Goal: Information Seeking & Learning: Learn about a topic

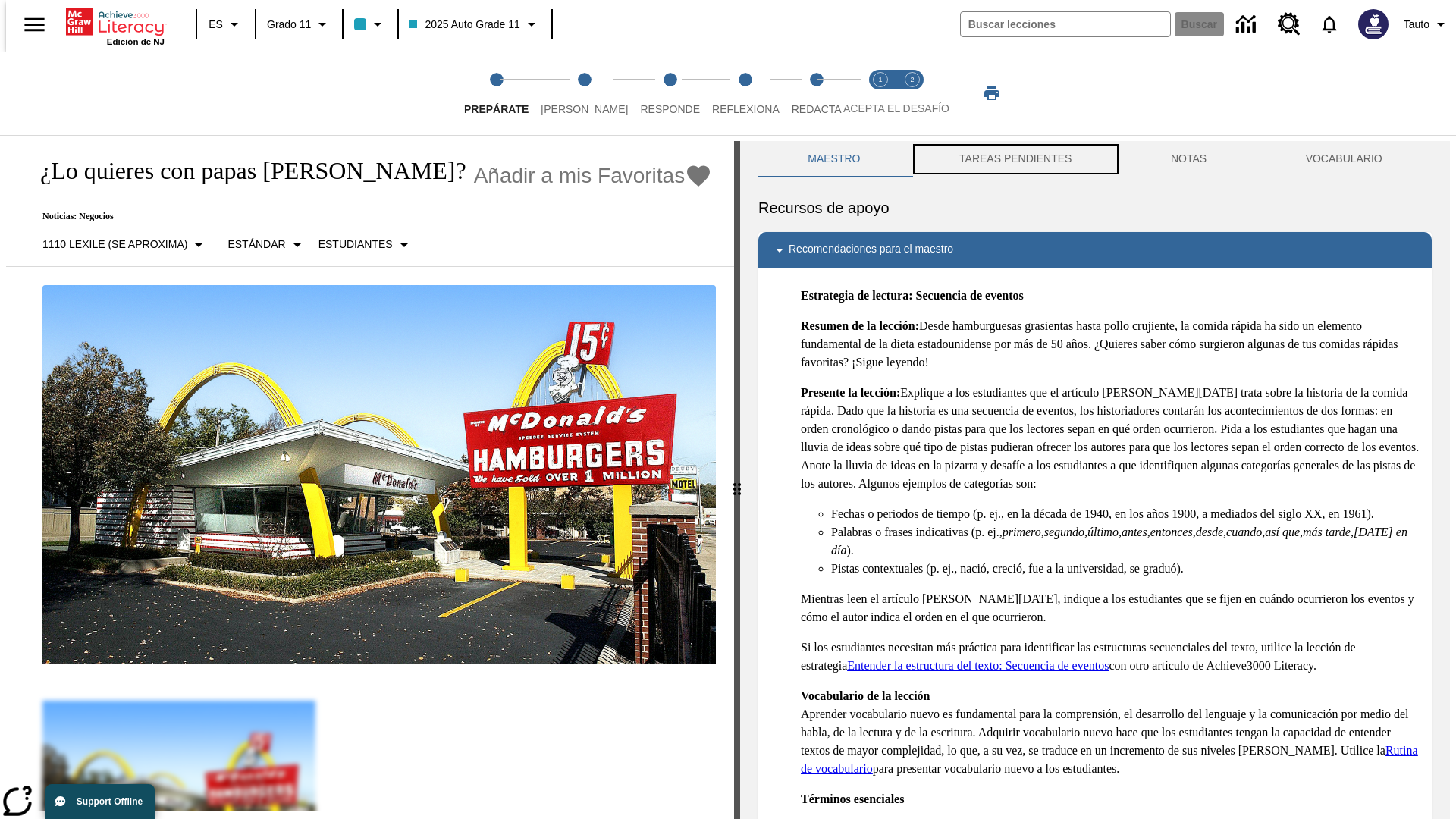
click at [1013, 159] on button "TAREAS PENDIENTES" at bounding box center [1015, 159] width 211 height 37
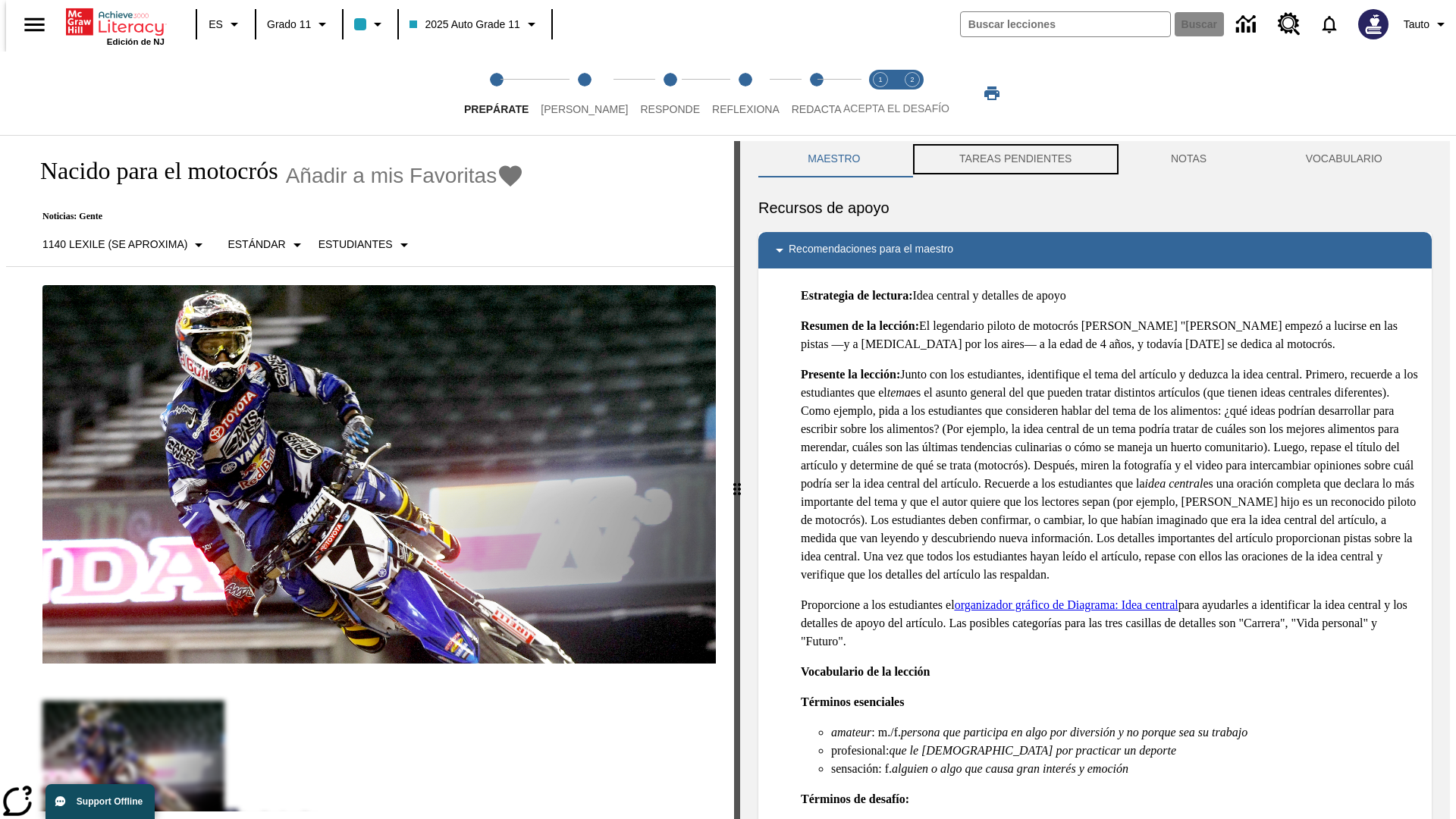
click at [1013, 159] on button "TAREAS PENDIENTES" at bounding box center [1015, 159] width 211 height 37
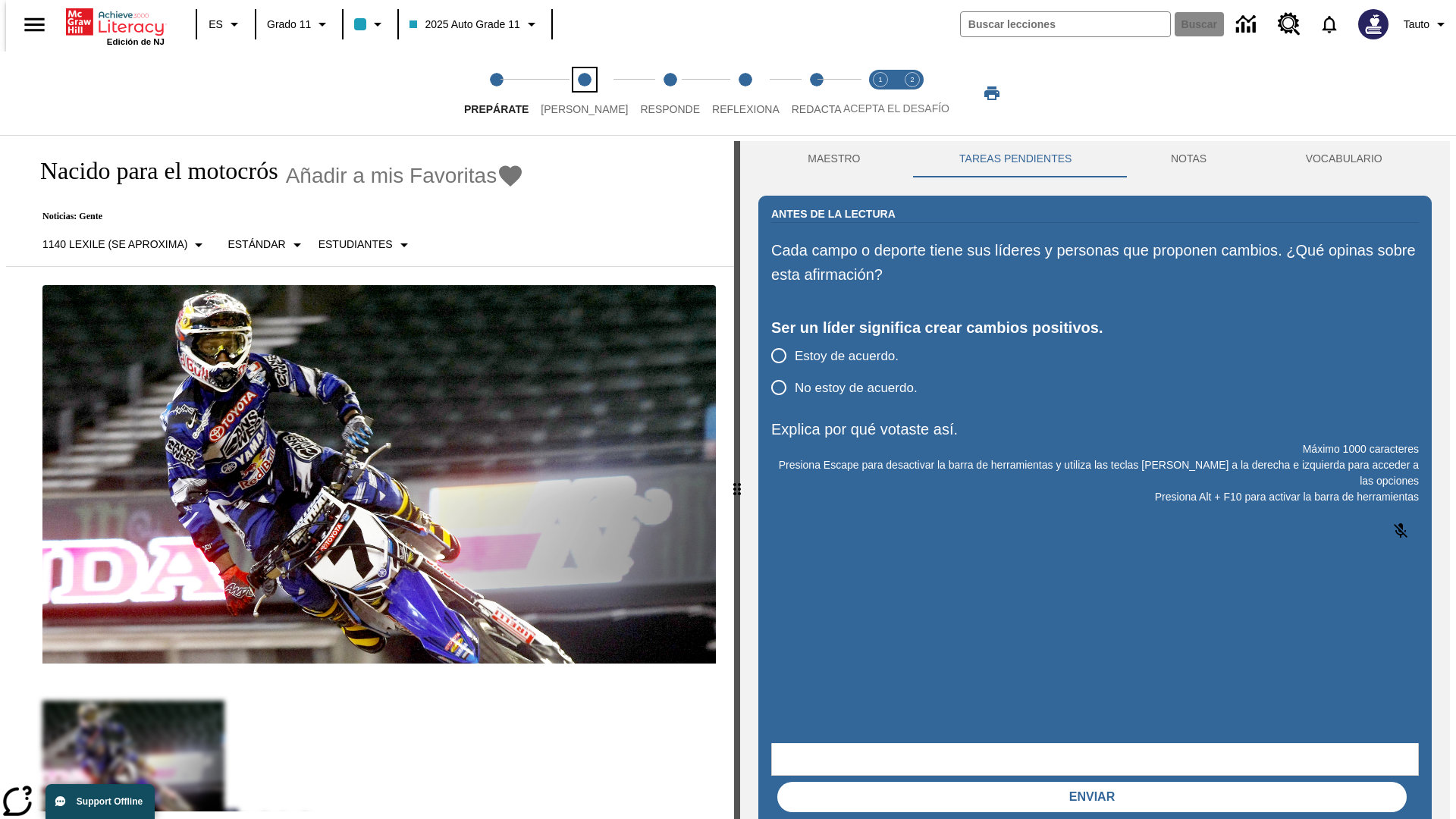
click at [572, 93] on span "[PERSON_NAME]" at bounding box center [584, 103] width 87 height 27
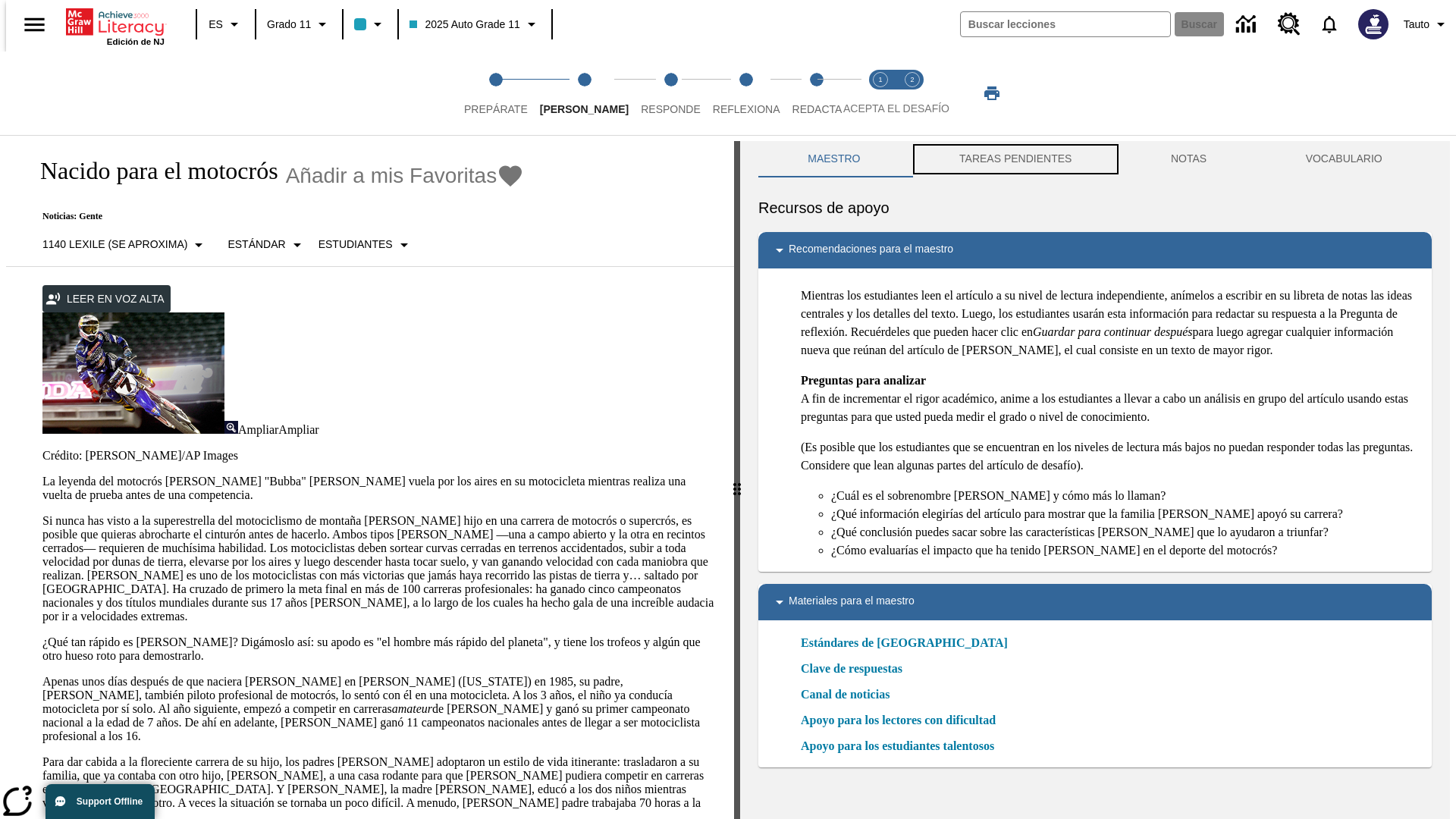
scroll to position [1, 0]
click at [1013, 159] on button "TAREAS PENDIENTES" at bounding box center [1015, 158] width 211 height 37
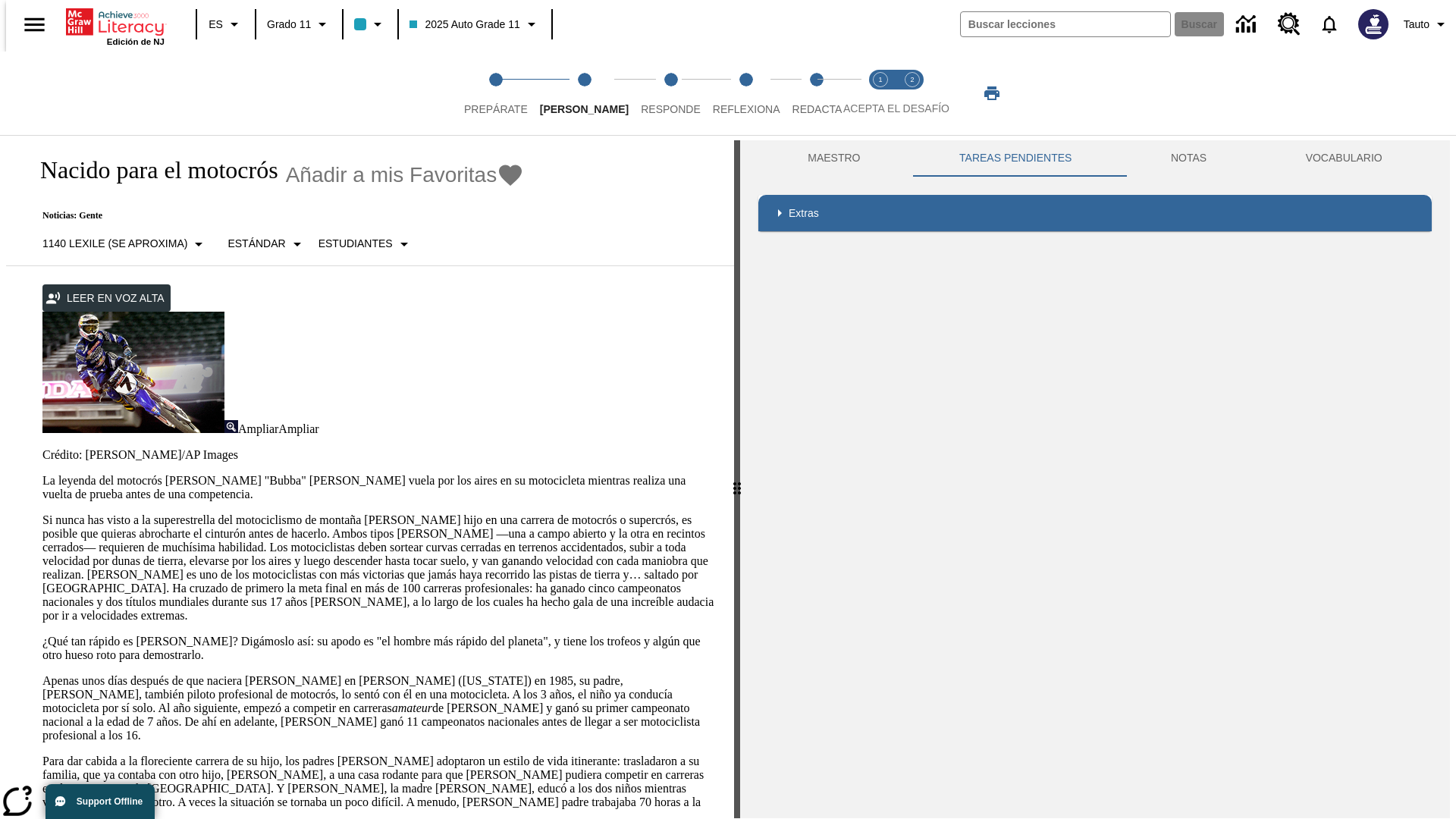
click at [42, 514] on p "Si nunca has visto a la superestrella del motociclismo de montaña James Stewart…" at bounding box center [379, 568] width 673 height 109
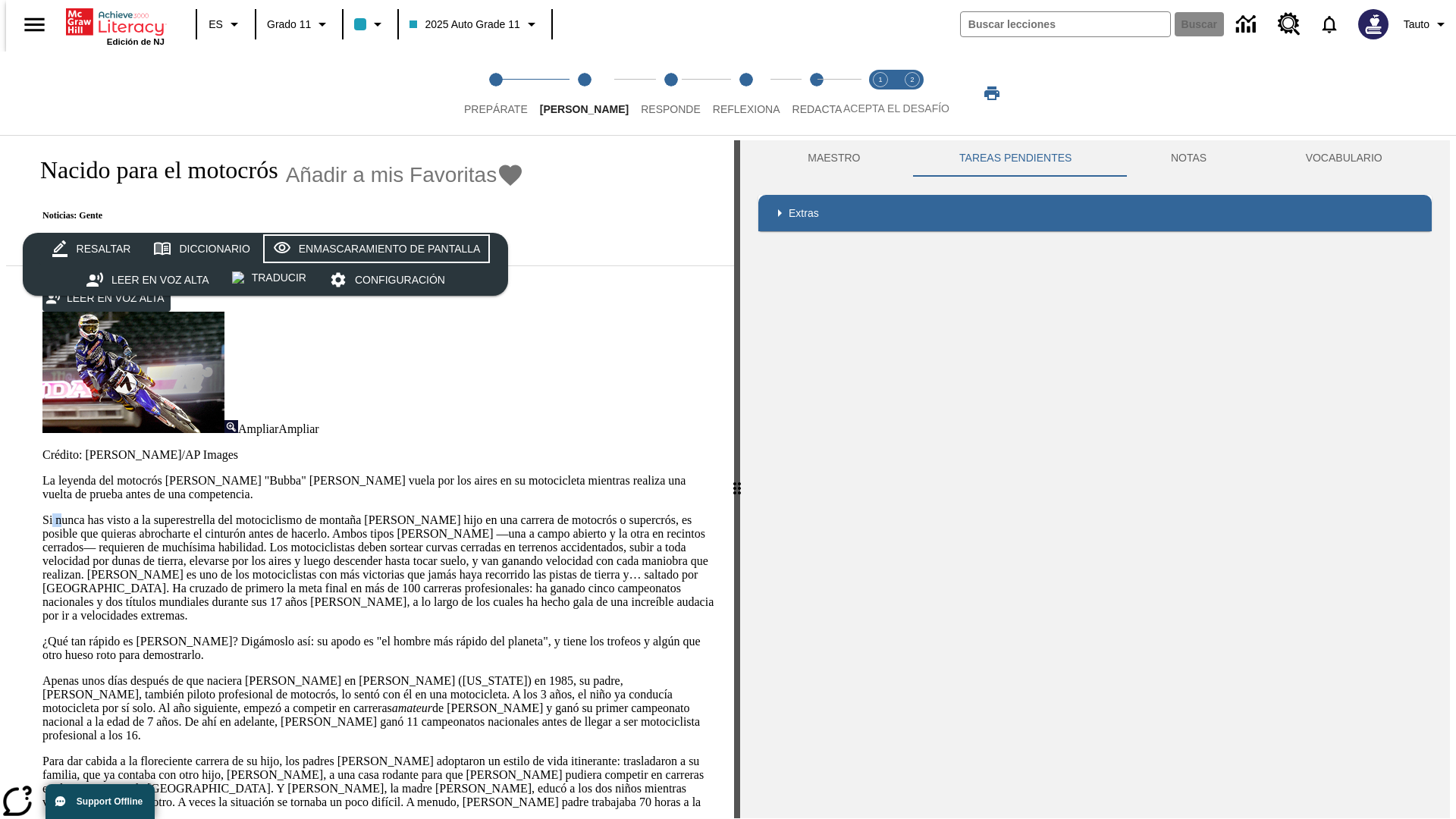
click at [373, 249] on div "Enmascaramiento de pantalla" at bounding box center [390, 248] width 182 height 19
click at [648, 93] on span "Responde" at bounding box center [670, 103] width 60 height 27
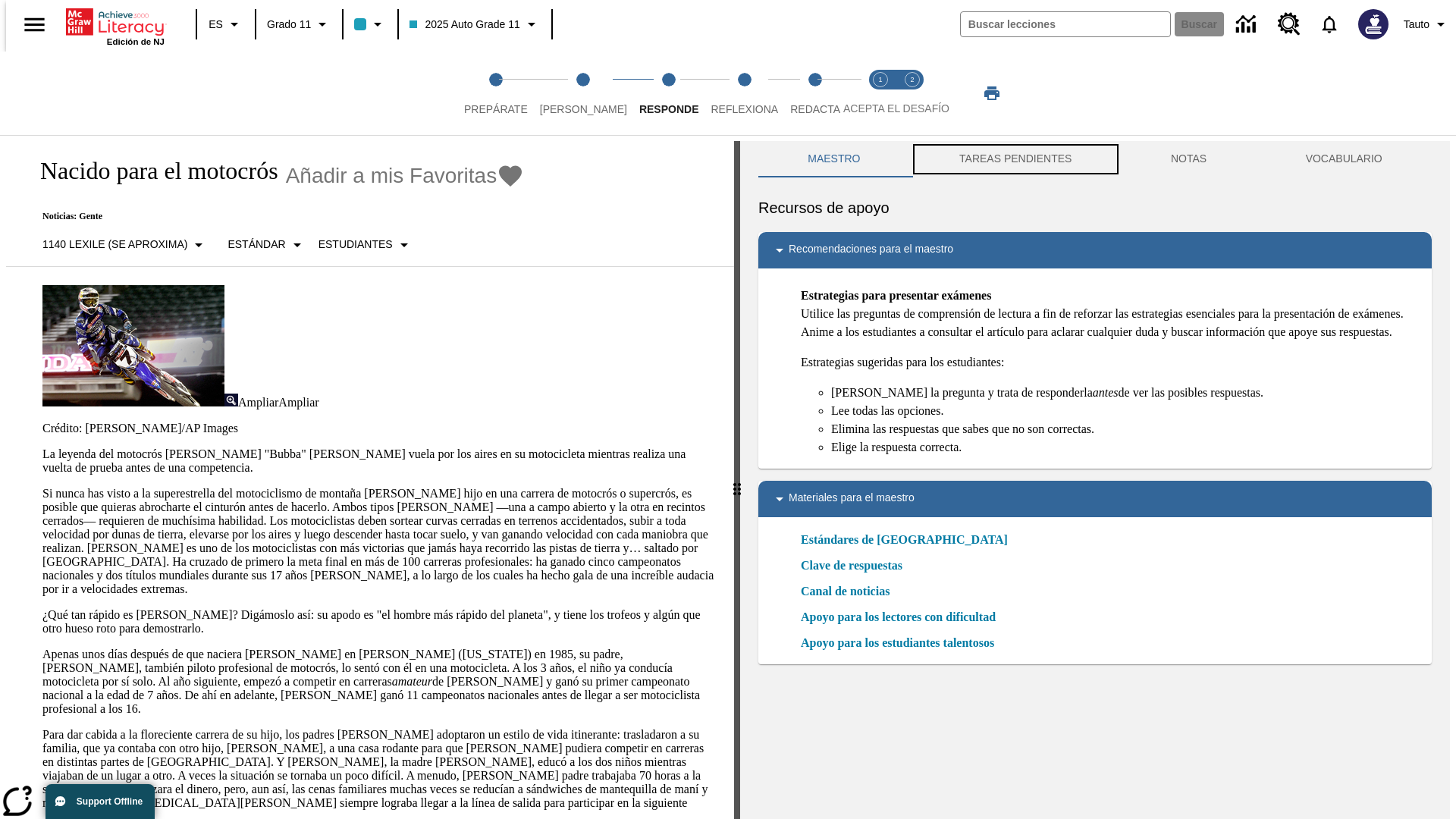
scroll to position [1, 0]
click at [1013, 159] on button "TAREAS PENDIENTES" at bounding box center [1015, 158] width 211 height 37
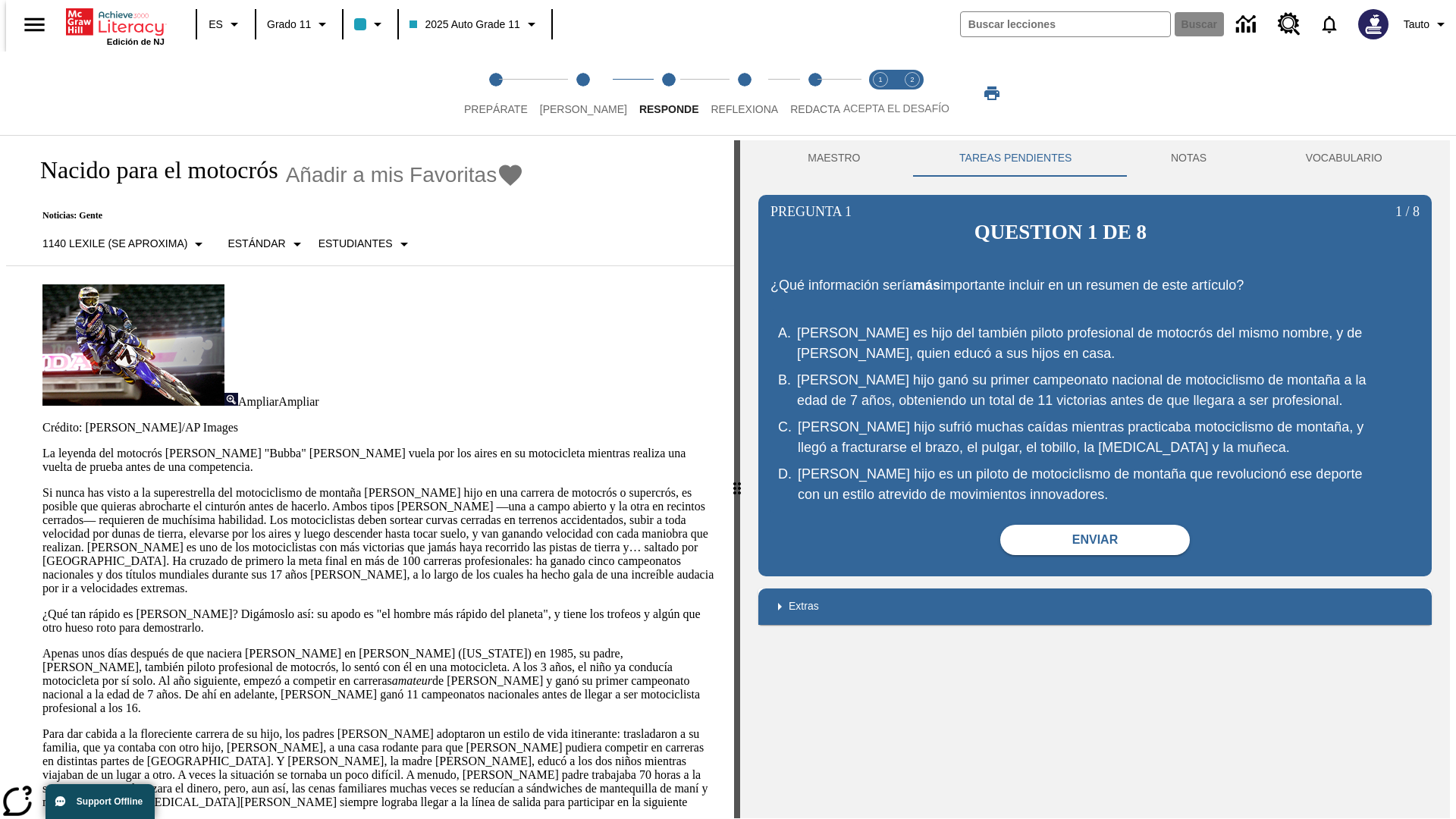
click at [42, 486] on p "Si nunca has visto a la superestrella del motociclismo de montaña James Stewart…" at bounding box center [379, 541] width 673 height 109
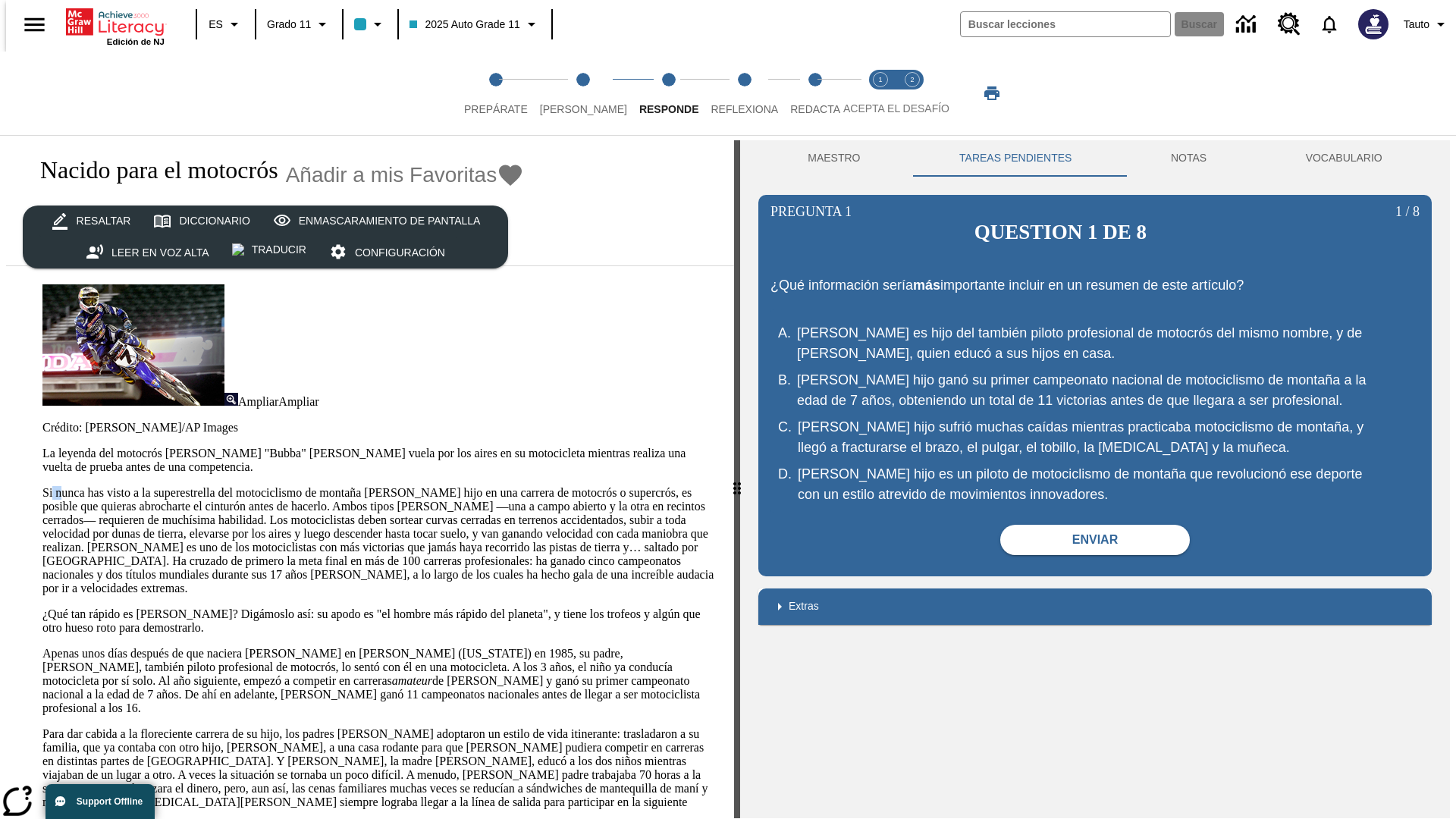
click at [0, 296] on html "Listen Saltar al contenido principal Edición de NJ ES Grado 11 2025 Auto Grade …" at bounding box center [728, 412] width 1456 height 825
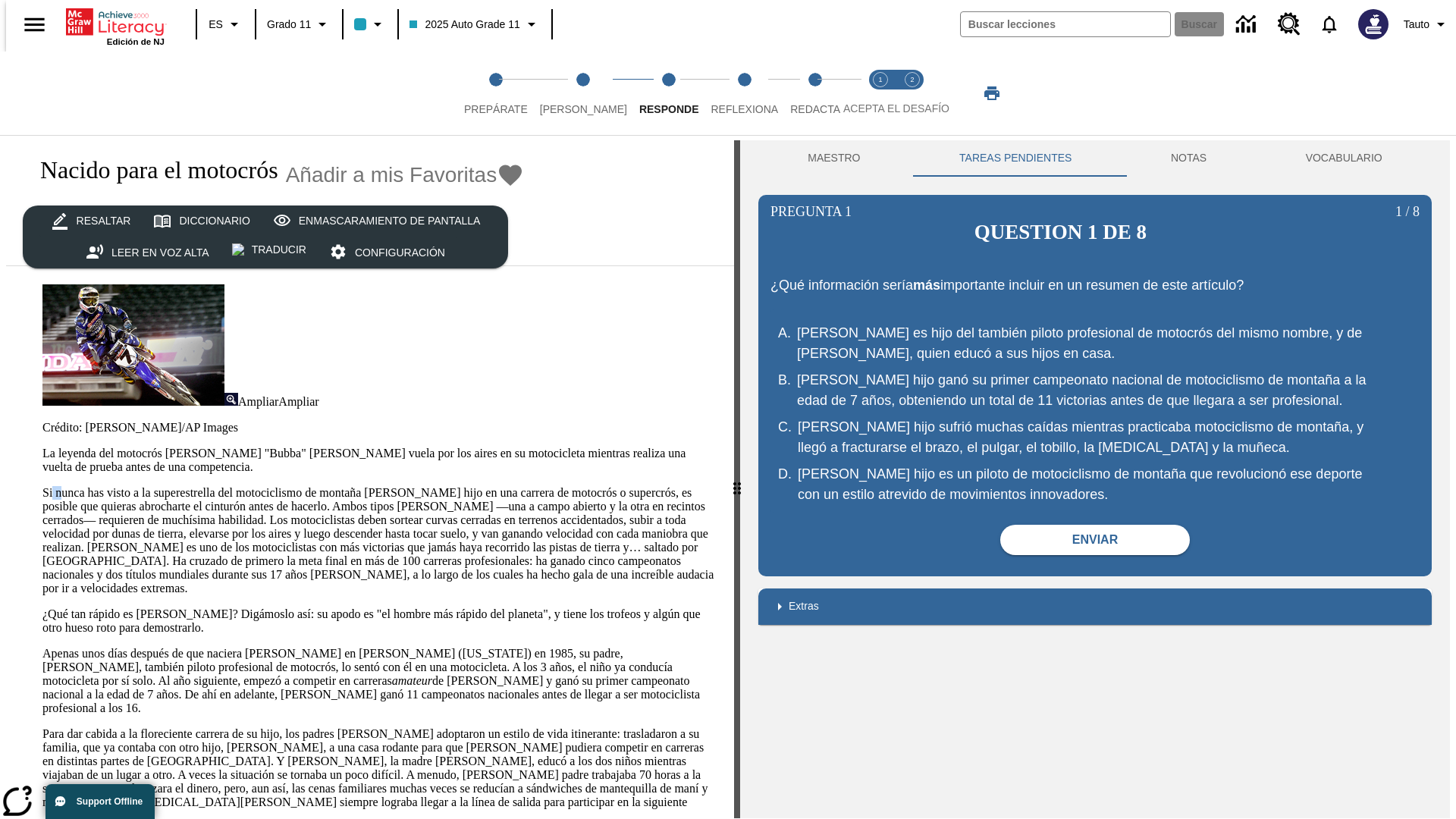
click at [0, 296] on html "Listen Saltar al contenido principal Edición de NJ ES Grado 11 2025 Auto Grade …" at bounding box center [728, 412] width 1456 height 825
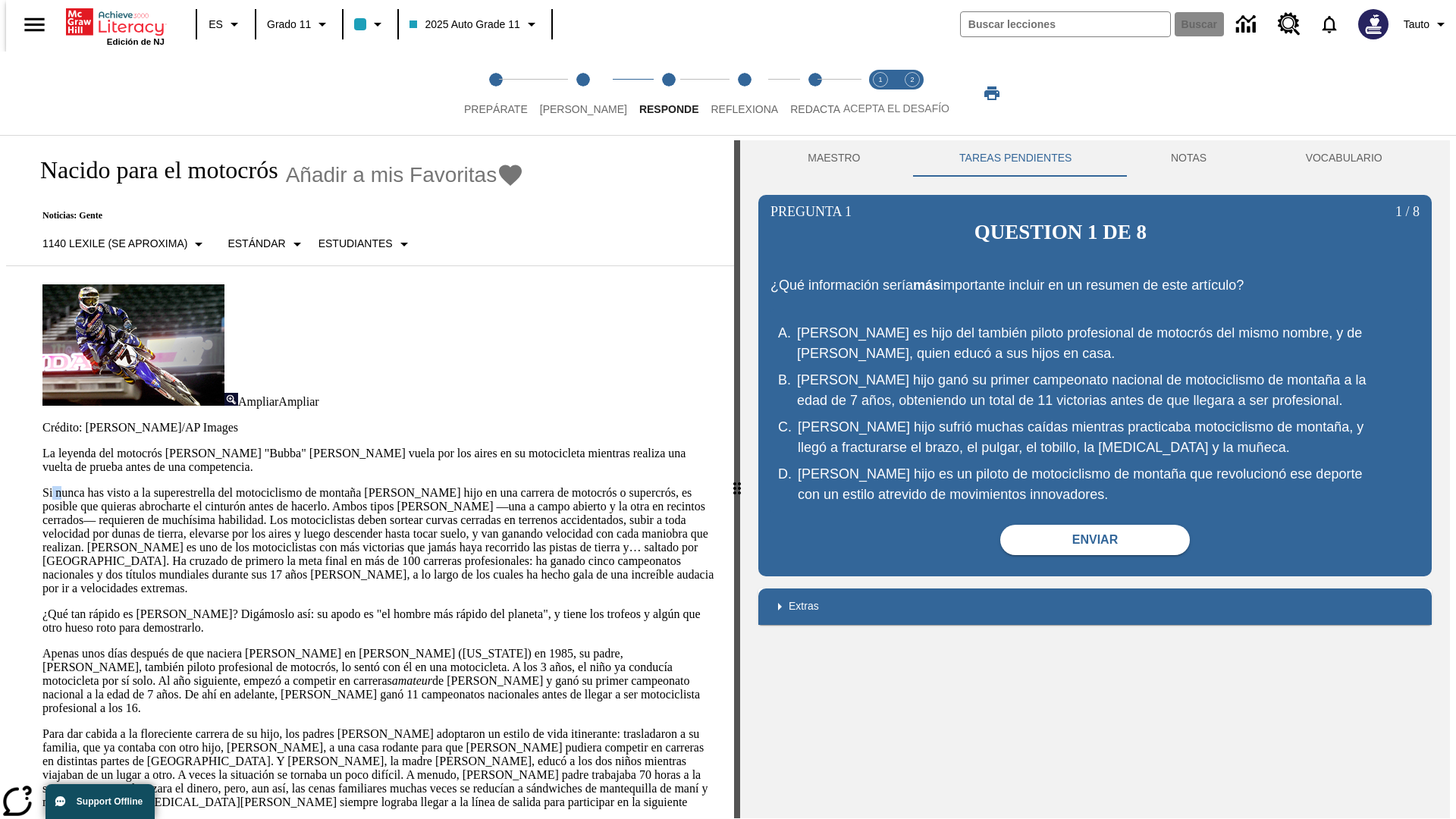
click at [0, 296] on html "Listen Saltar al contenido principal Edición de NJ ES Grado 11 2025 Auto Grade …" at bounding box center [728, 412] width 1456 height 825
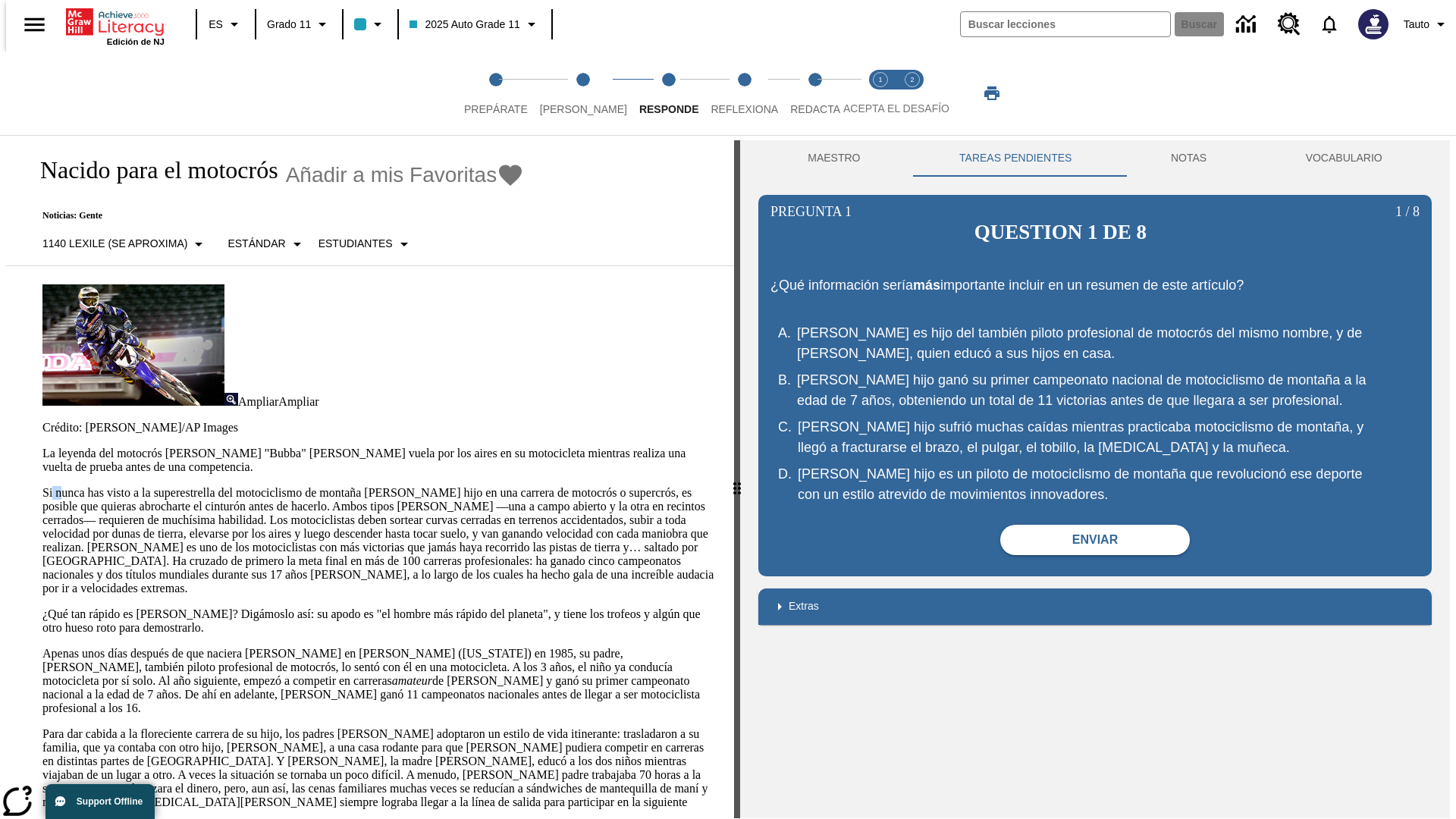
click at [0, 296] on html "Listen Saltar al contenido principal Edición de NJ ES Grado 11 2025 Auto Grade …" at bounding box center [728, 412] width 1456 height 825
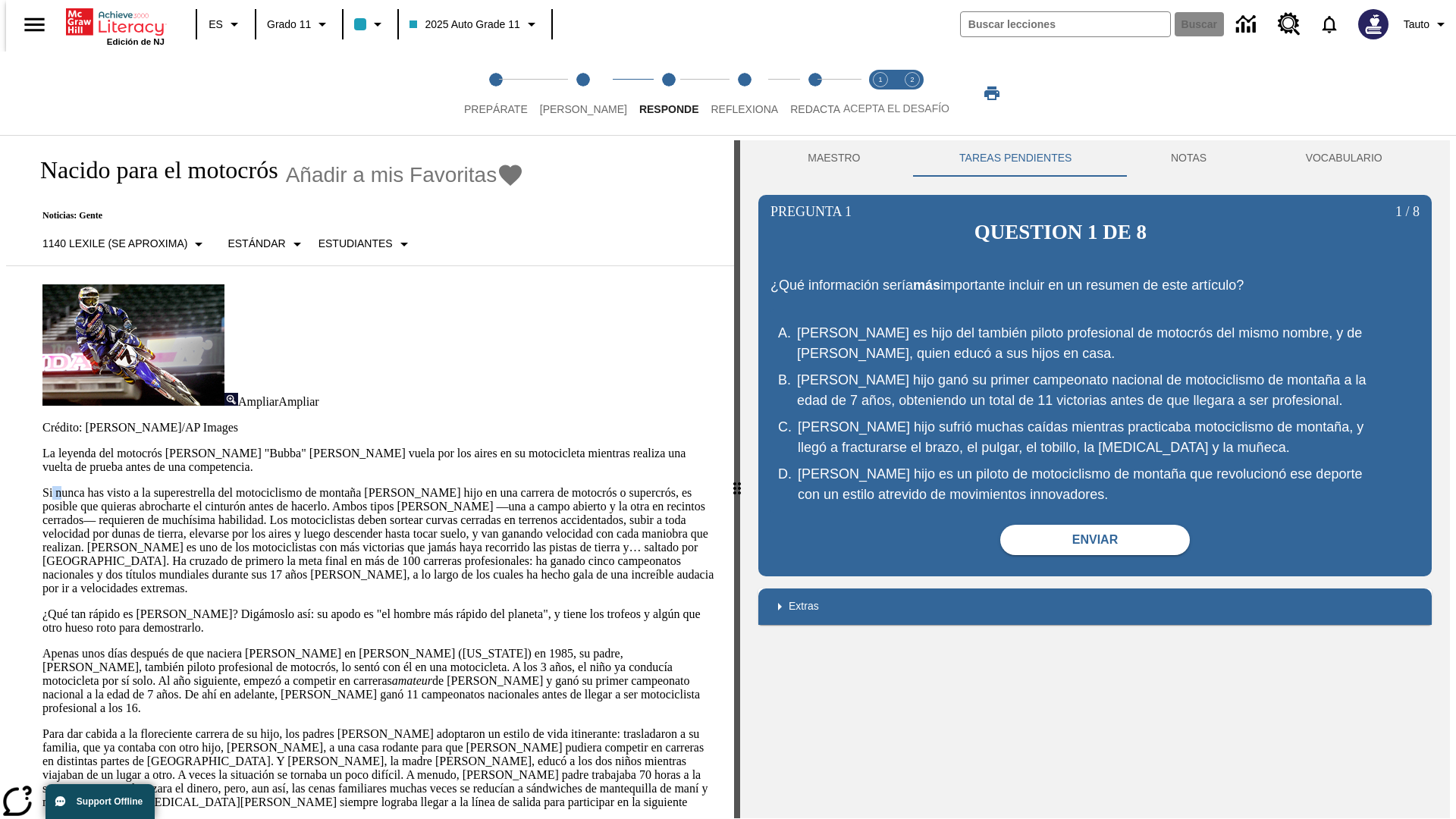
click at [0, 296] on html "Listen Saltar al contenido principal Edición de NJ ES Grado 11 2025 Auto Grade …" at bounding box center [728, 412] width 1456 height 825
click at [42, 486] on p "Si nunca has visto a la superestrella del motociclismo de montaña James Stewart…" at bounding box center [379, 541] width 673 height 109
click at [724, 93] on span "Reflexiona" at bounding box center [744, 103] width 68 height 27
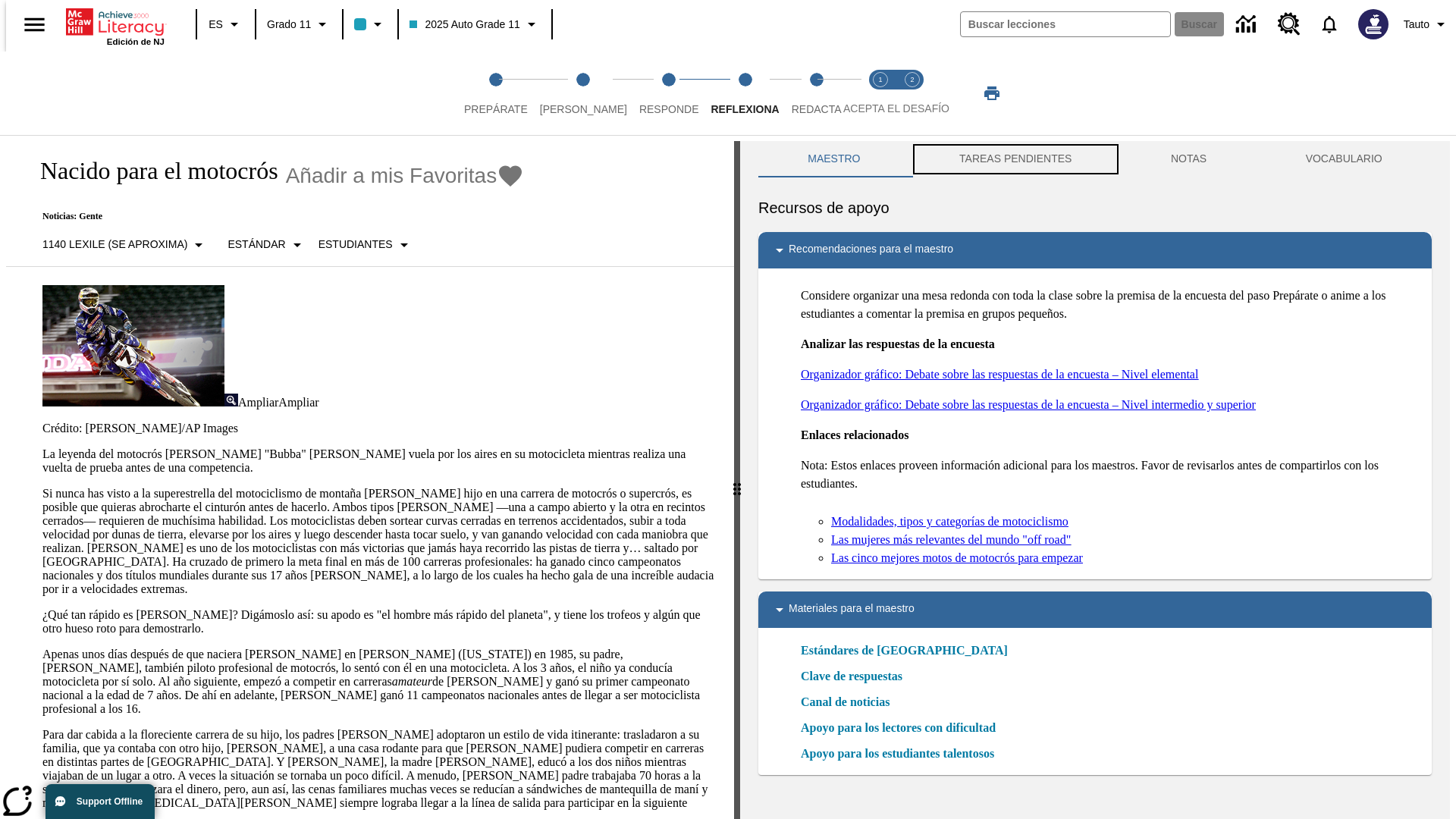
scroll to position [1, 0]
click at [1013, 159] on button "TAREAS PENDIENTES" at bounding box center [1015, 158] width 211 height 37
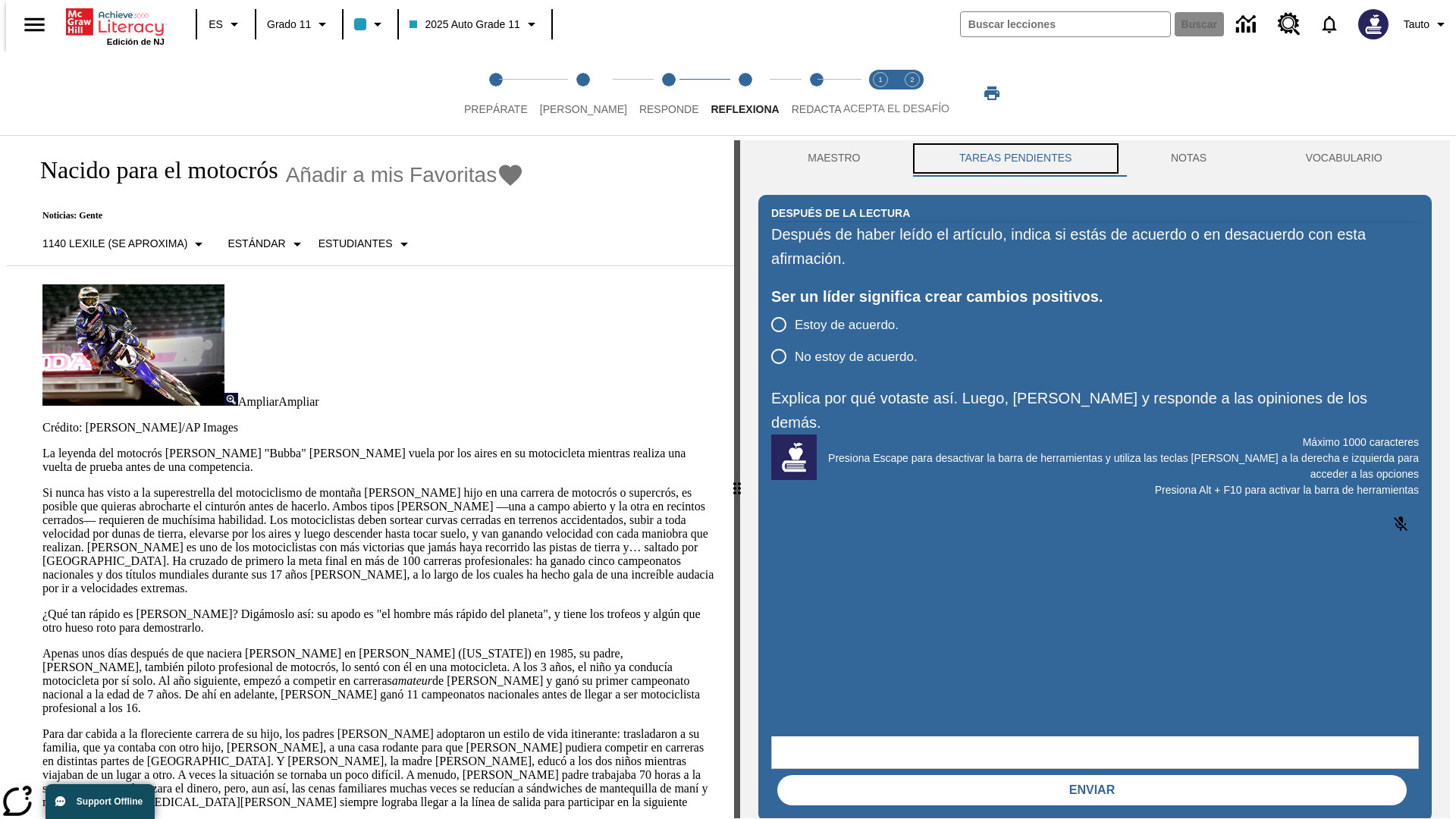
scroll to position [0, 0]
click at [42, 486] on p "Si nunca has visto a la superestrella del motociclismo de montaña James Stewart…" at bounding box center [379, 541] width 673 height 109
click at [800, 93] on span "Redacta" at bounding box center [816, 103] width 50 height 27
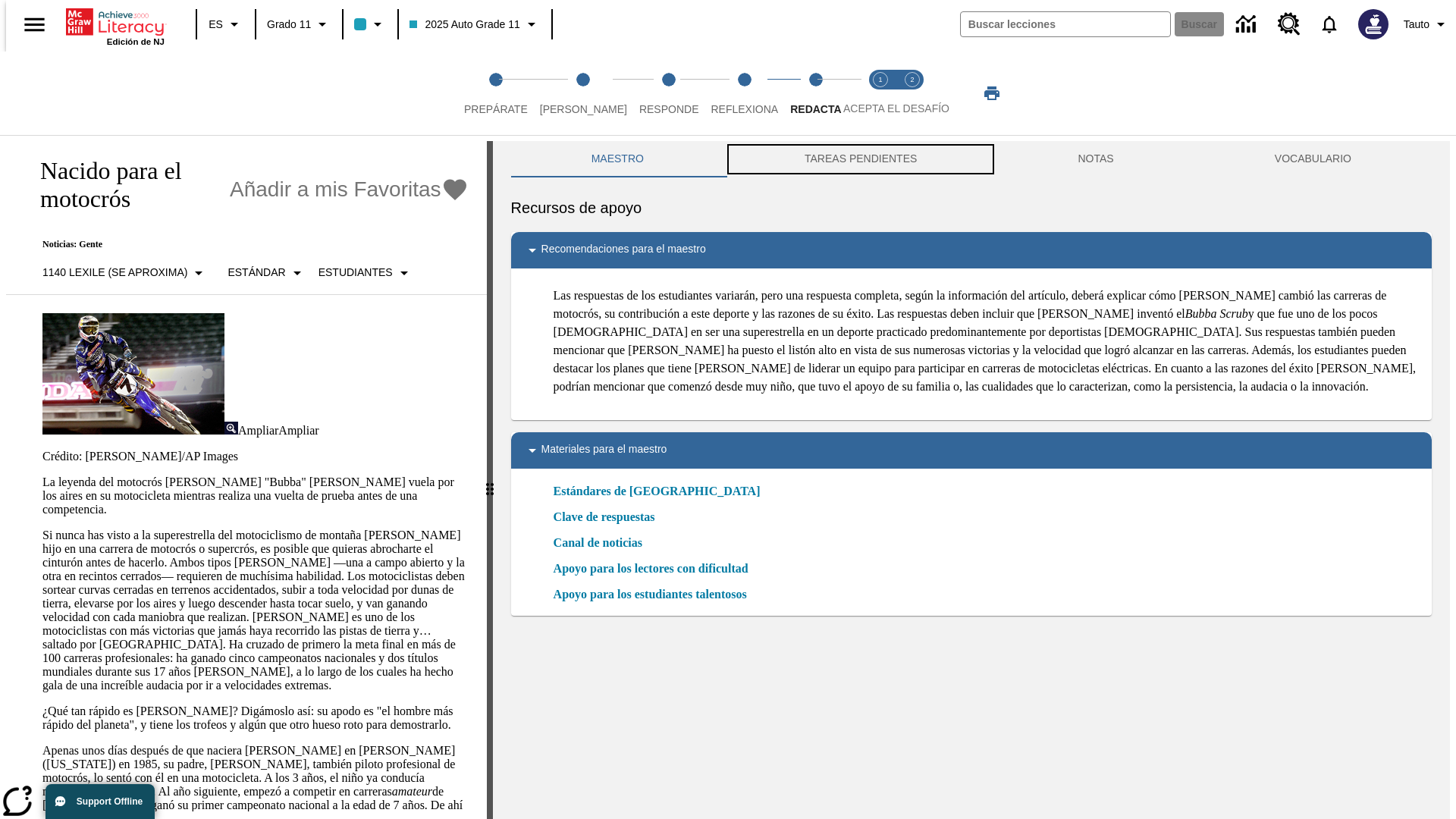
scroll to position [1, 0]
click at [859, 159] on button "TAREAS PENDIENTES" at bounding box center [861, 158] width 273 height 37
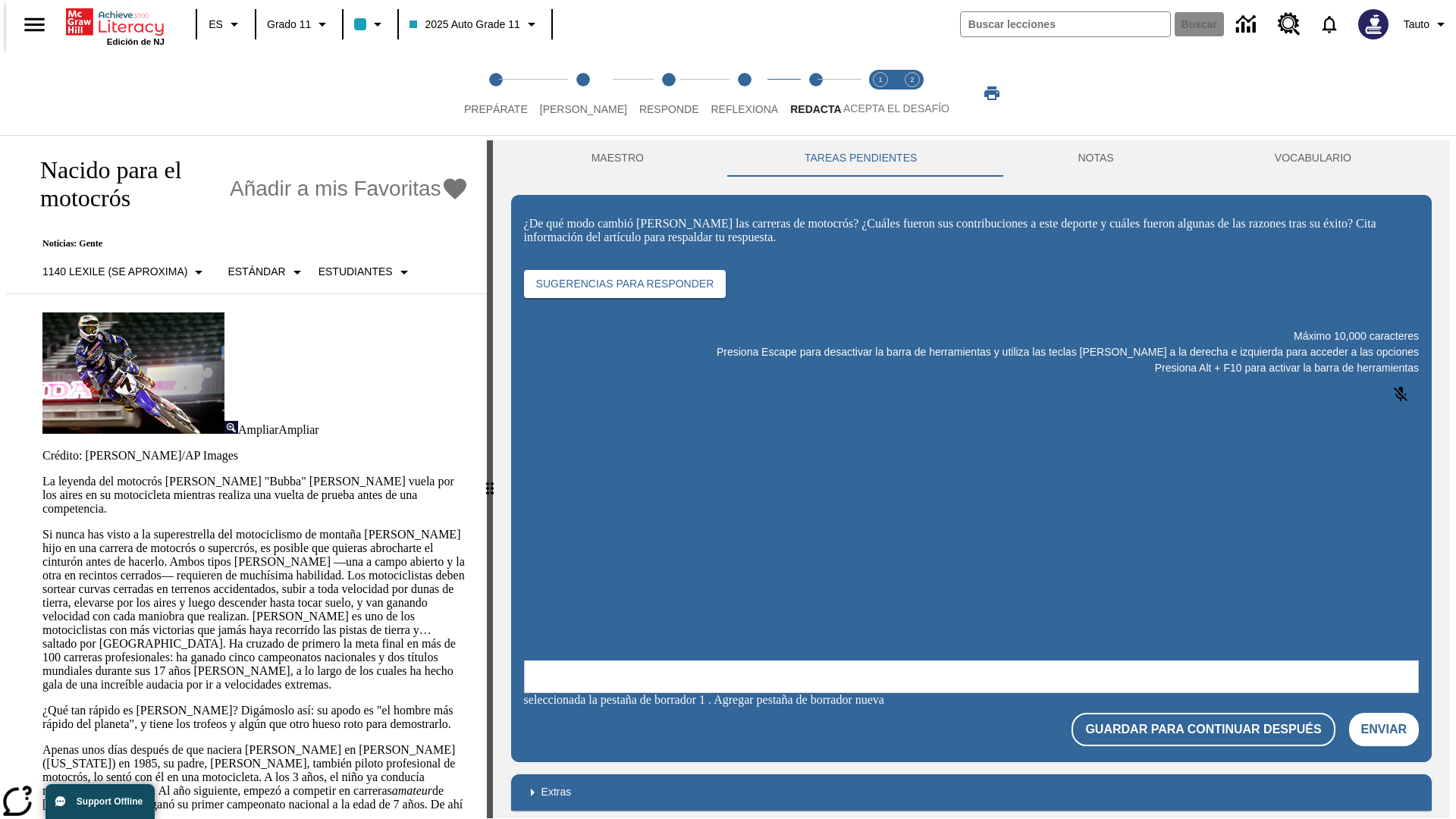
scroll to position [0, 0]
click at [42, 527] on p "Si nunca has visto a la superestrella del motociclismo de montaña James Stewart…" at bounding box center [256, 609] width 426 height 164
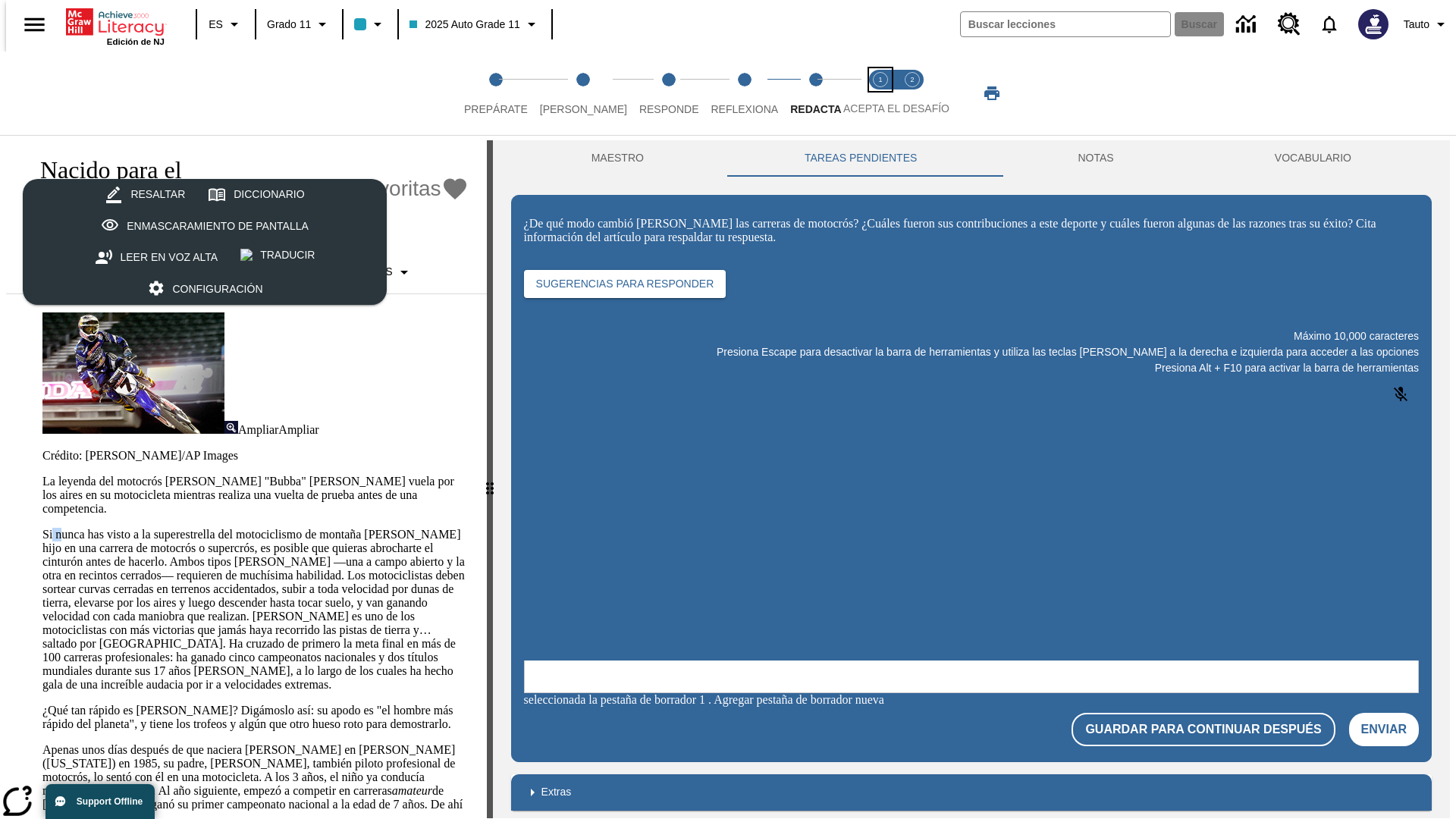
click at [880, 93] on span "Acepta el desafío lee step 1 of 2" at bounding box center [880, 103] width 20 height 27
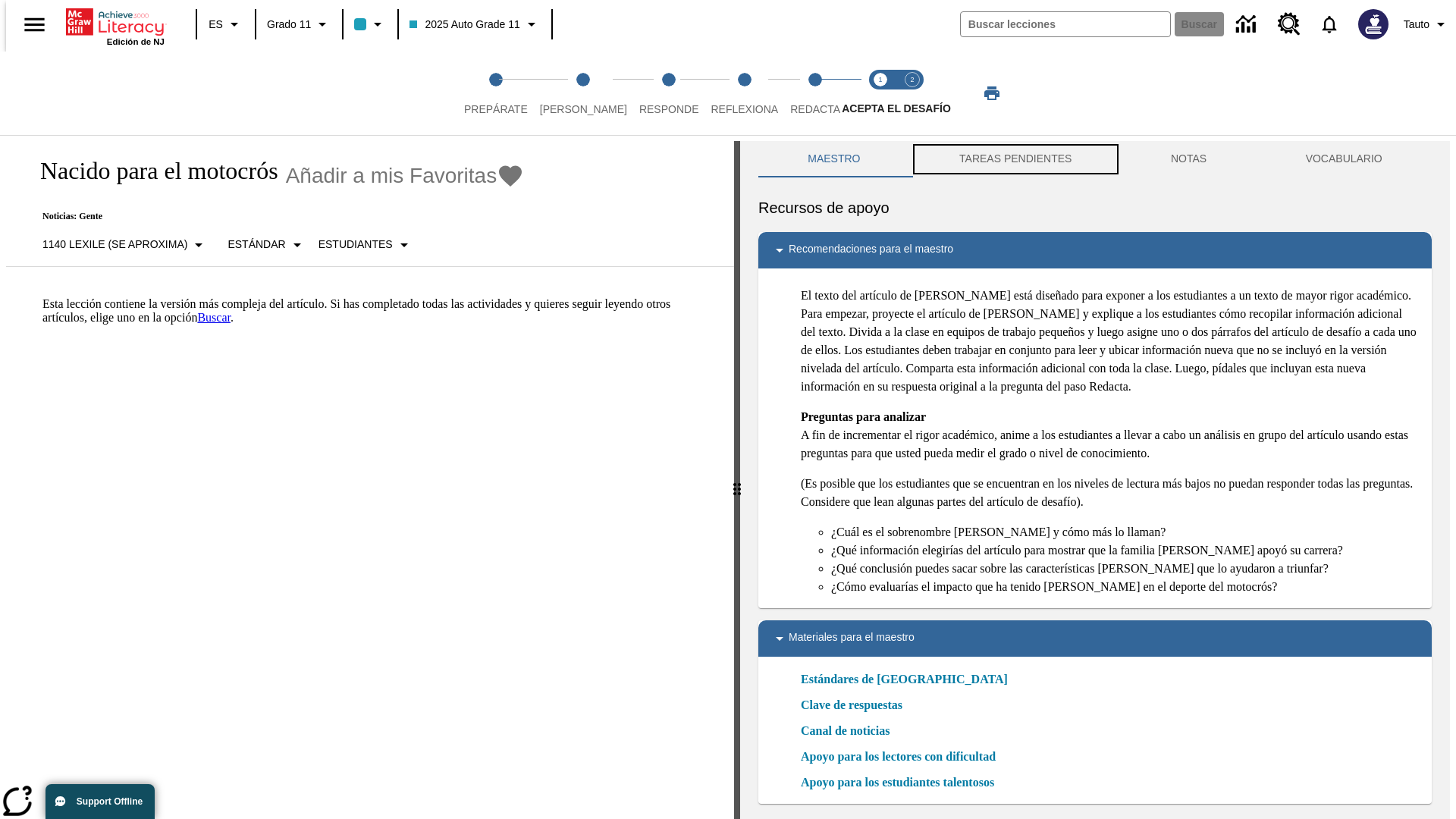
scroll to position [5, 0]
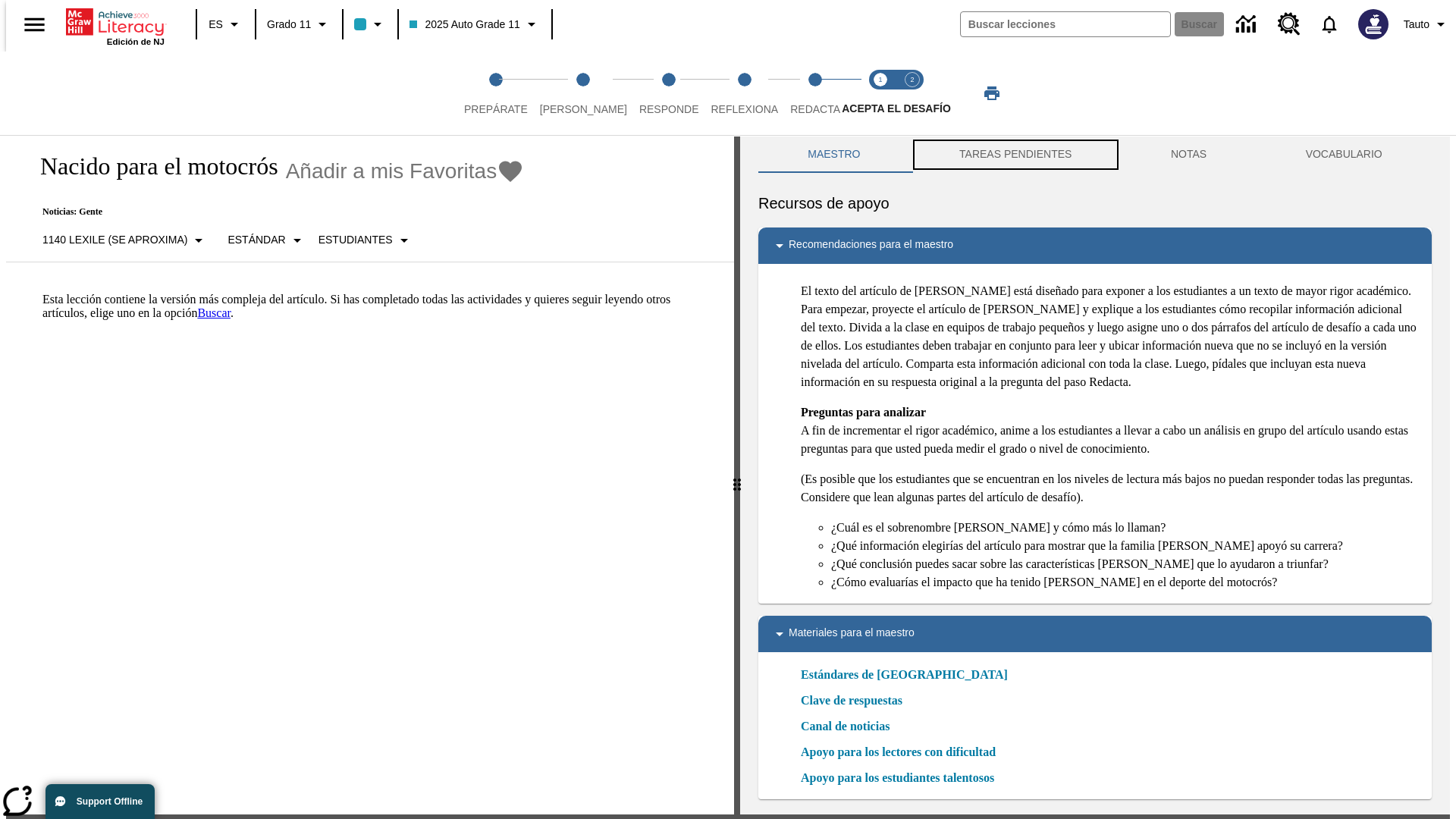
click at [1013, 159] on button "TAREAS PENDIENTES" at bounding box center [1015, 154] width 211 height 37
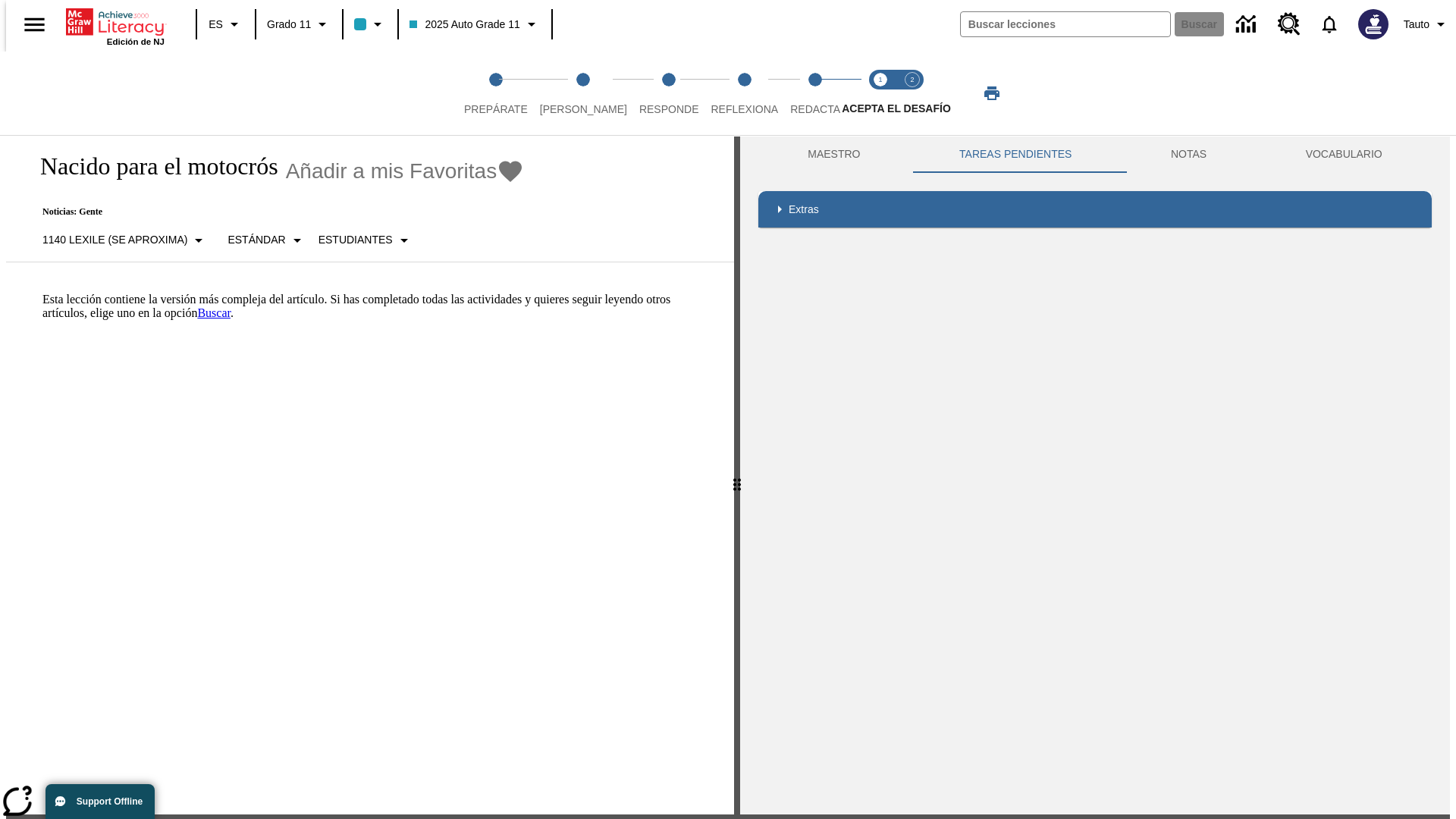
click at [42, 292] on p "Esta lección contiene la versión más compleja del artículo. Si has completado t…" at bounding box center [379, 305] width 673 height 27
click at [912, 93] on span "Acepta el desafío contesta step 2 of 2" at bounding box center [912, 103] width 20 height 27
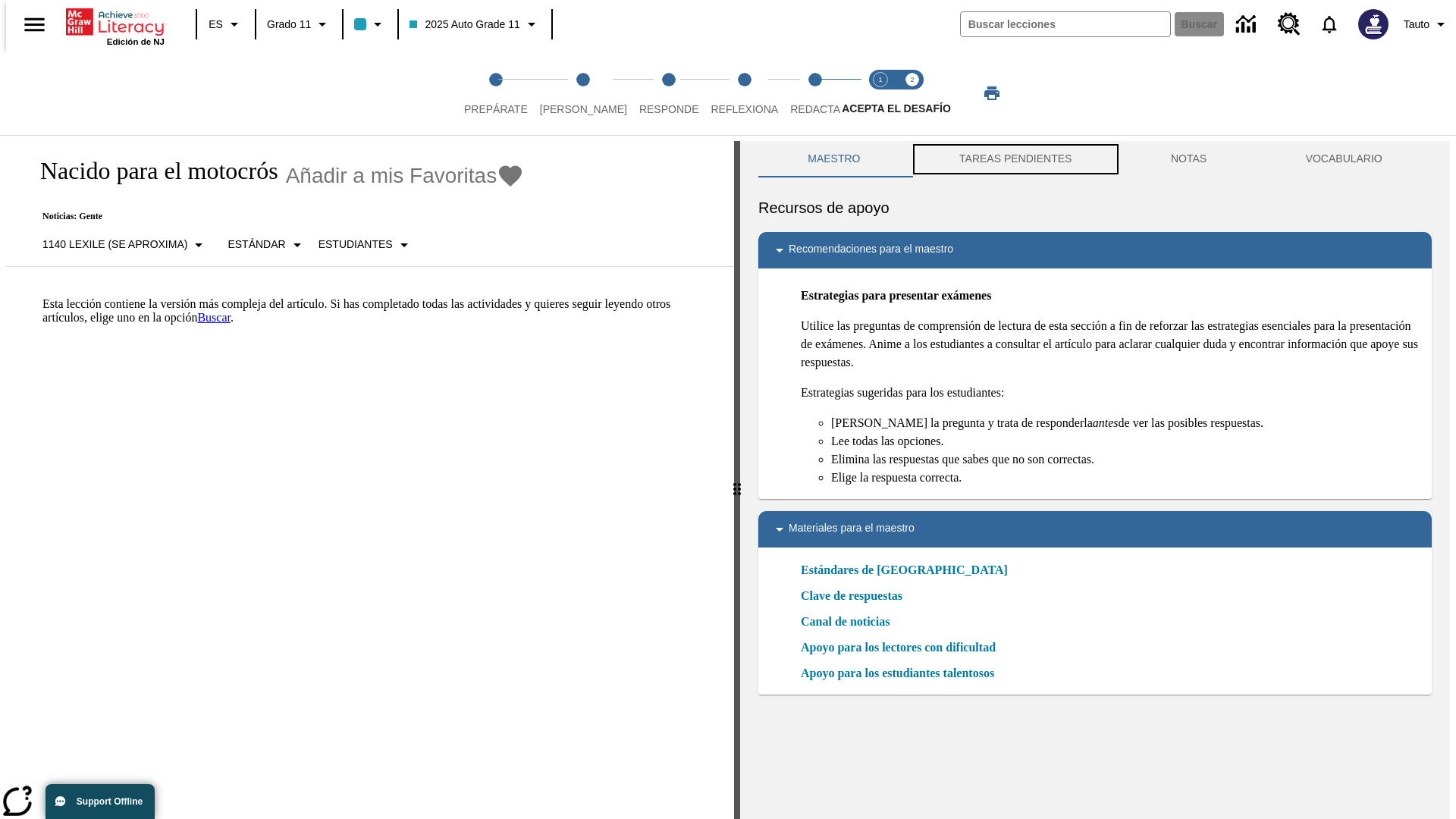
scroll to position [5, 0]
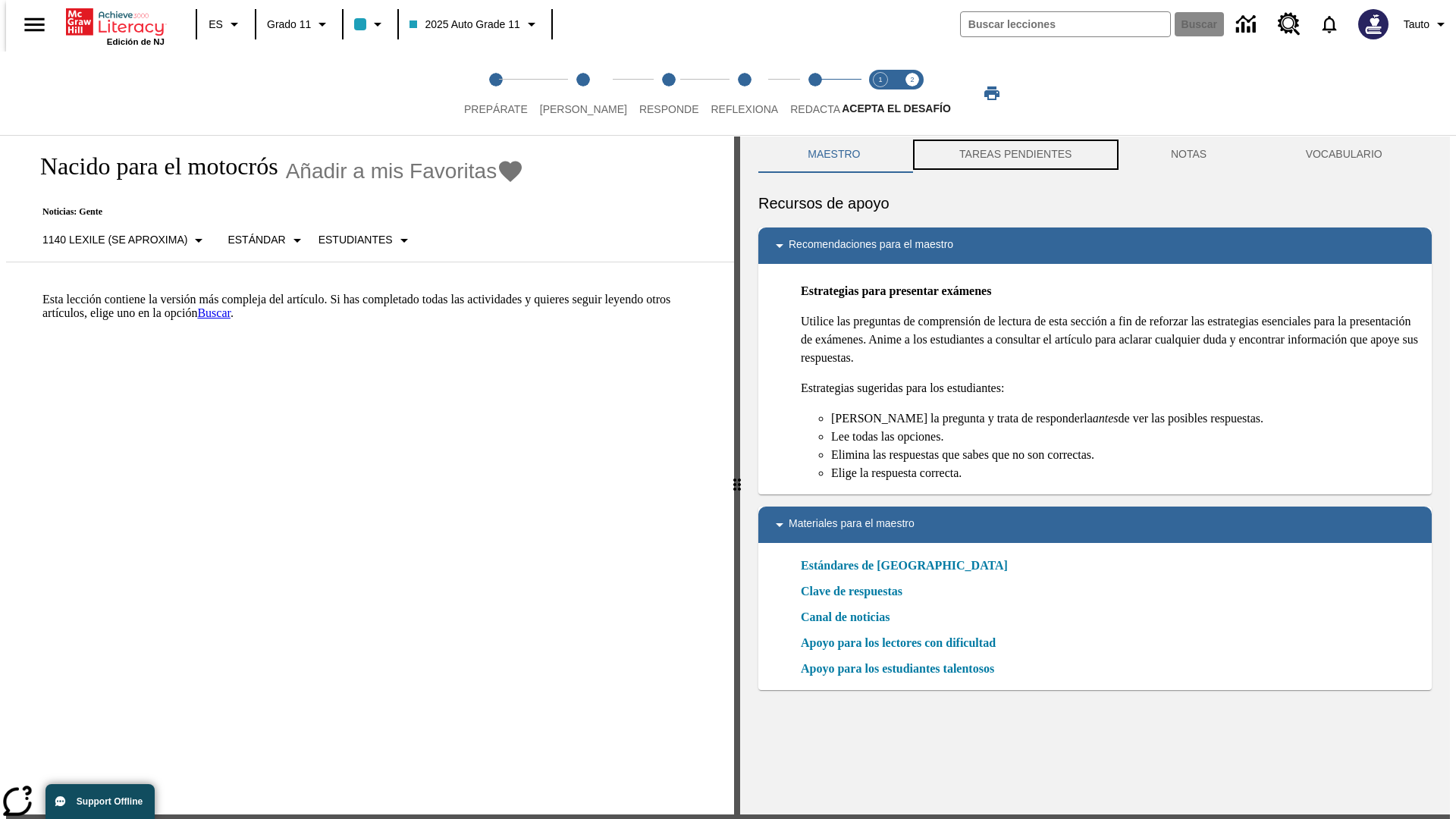
click at [1013, 159] on button "TAREAS PENDIENTES" at bounding box center [1015, 154] width 211 height 37
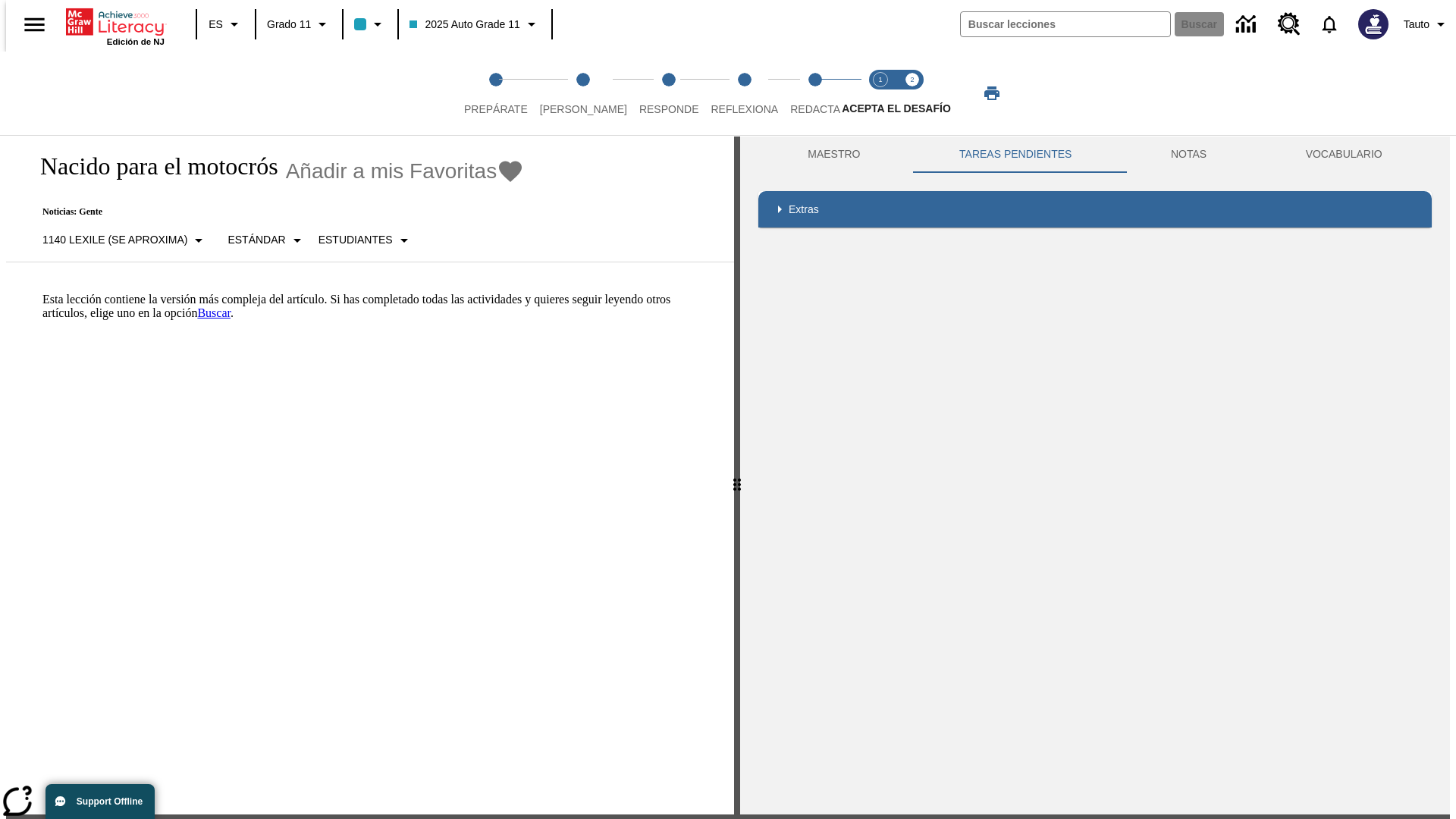
click at [42, 292] on p "Esta lección contiene la versión más compleja del artículo. Si has completado t…" at bounding box center [379, 305] width 673 height 27
click at [0, 292] on html "Listen Saltar al contenido principal Edición de NJ ES Grado 11 2025 Auto Grade …" at bounding box center [728, 456] width 1456 height 923
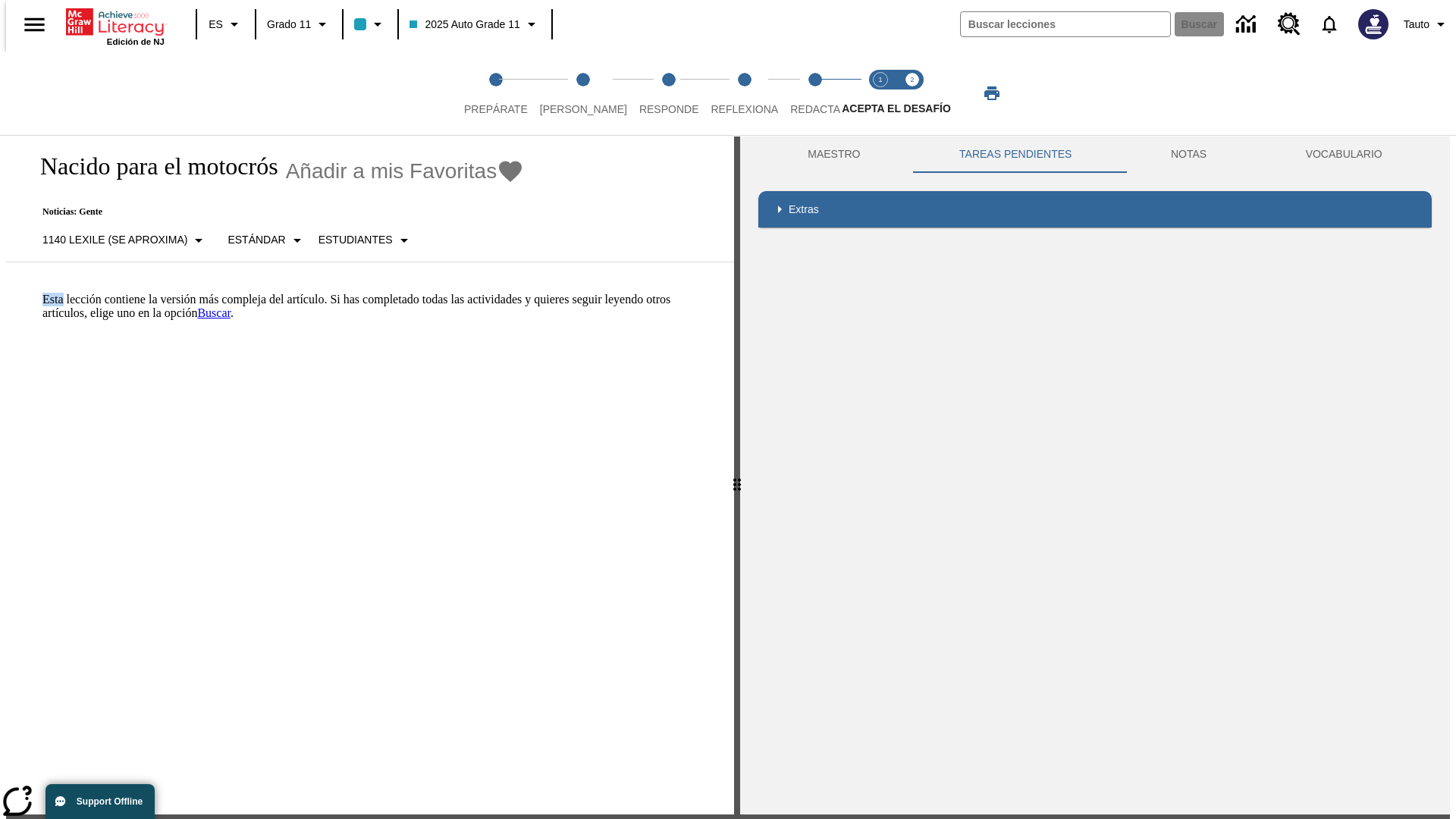
click at [0, 292] on html "Listen Saltar al contenido principal Edición de NJ ES Grado 11 2025 Auto Grade …" at bounding box center [728, 456] width 1456 height 923
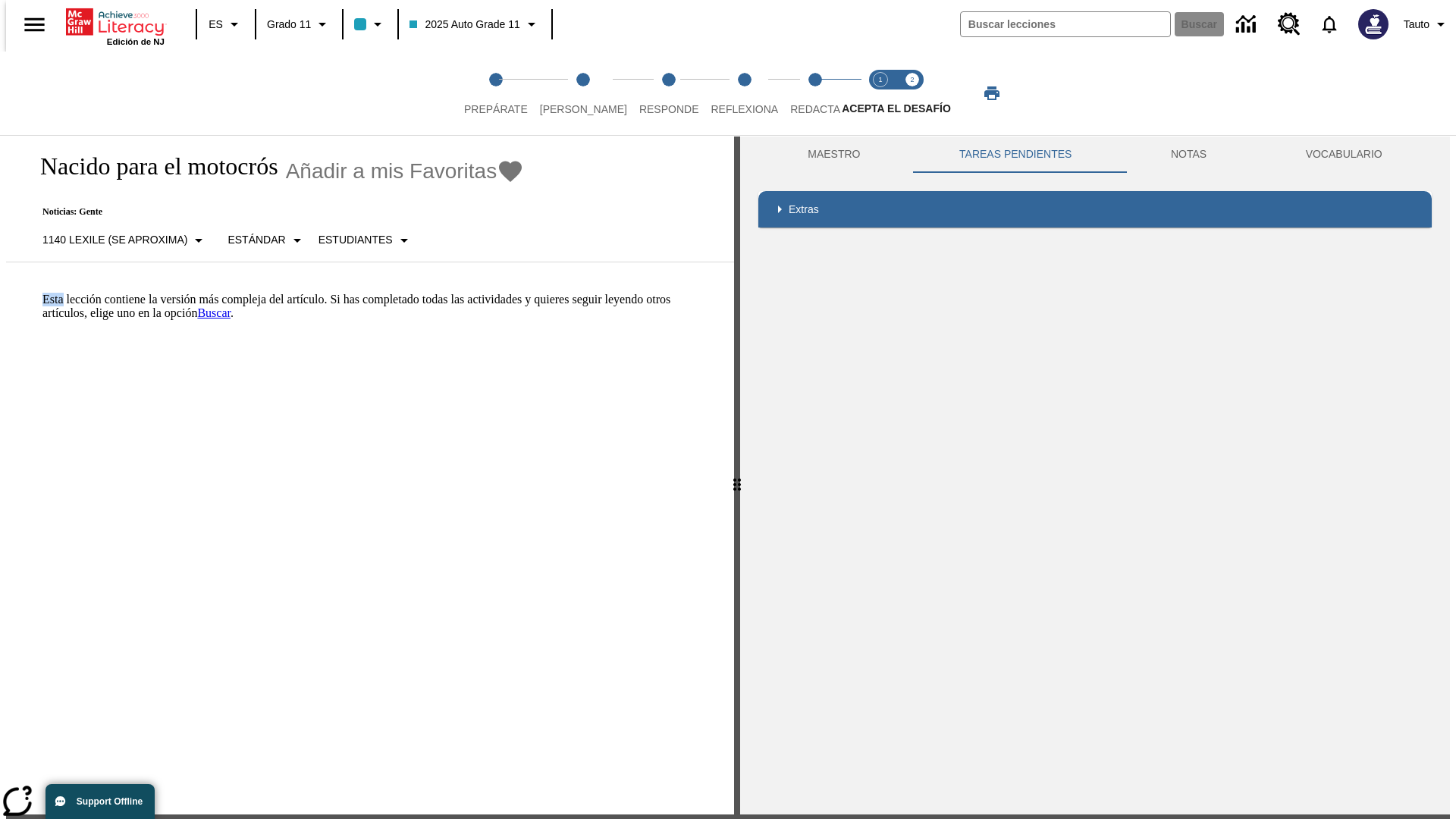
click at [0, 292] on html "Listen Saltar al contenido principal Edición de NJ ES Grado 11 2025 Auto Grade …" at bounding box center [728, 456] width 1456 height 923
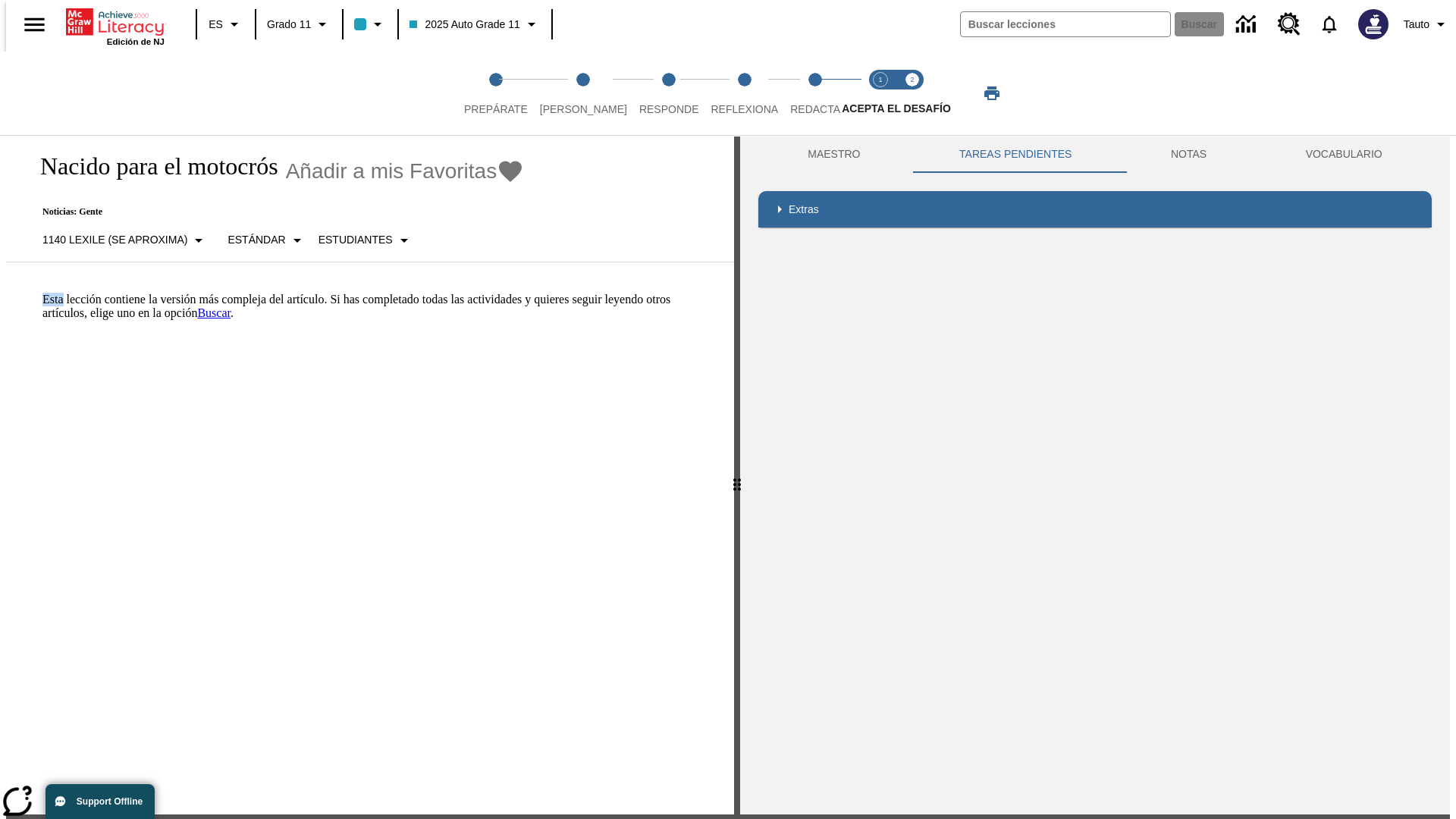
click at [0, 292] on html "Listen Saltar al contenido principal Edición de NJ ES Grado 11 2025 Auto Grade …" at bounding box center [728, 456] width 1456 height 923
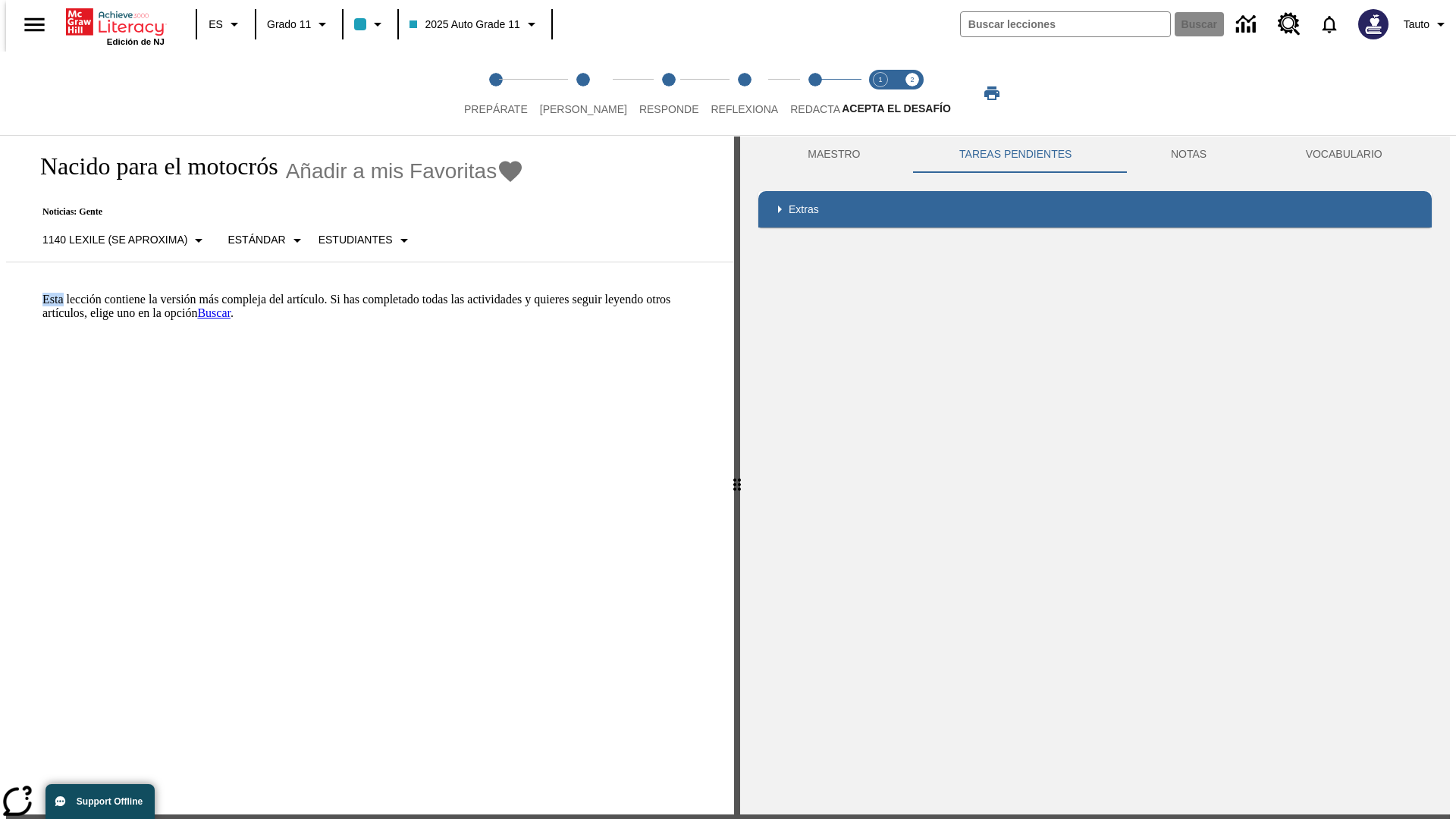
click at [42, 292] on p "Esta lección contiene la versión más compleja del artículo. Si has completado t…" at bounding box center [379, 305] width 673 height 27
